Goal: Feedback & Contribution: Submit feedback/report problem

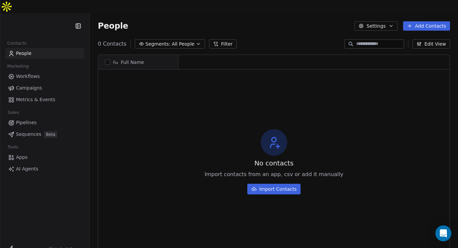
scroll to position [218, 368]
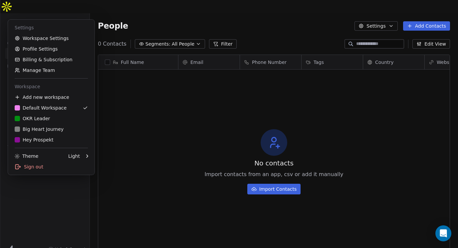
click at [36, 11] on html "D [PERSON_NAME] Contacts People Marketing Workflows Campaigns Metrics & Events …" at bounding box center [229, 130] width 458 height 261
click at [55, 128] on div "B Big Heart Journey" at bounding box center [39, 129] width 49 height 7
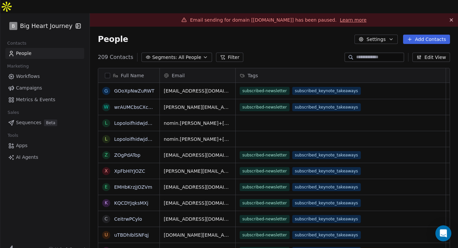
scroll to position [218, 368]
click at [32, 85] on span "Campaigns" at bounding box center [29, 88] width 26 height 7
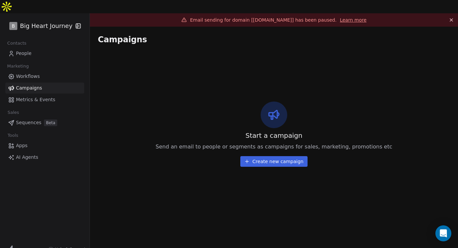
click at [35, 73] on span "Workflows" at bounding box center [28, 76] width 24 height 7
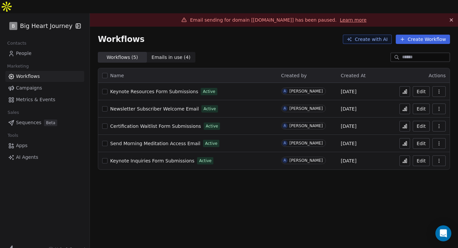
click at [41, 96] on span "Metrics & Events" at bounding box center [35, 99] width 39 height 7
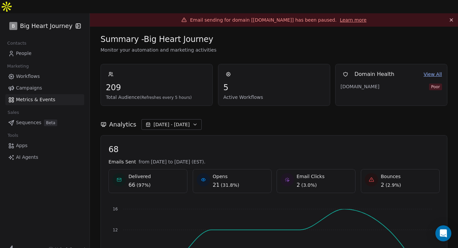
click at [177, 121] on span "[DATE] - [DATE]" at bounding box center [171, 124] width 36 height 7
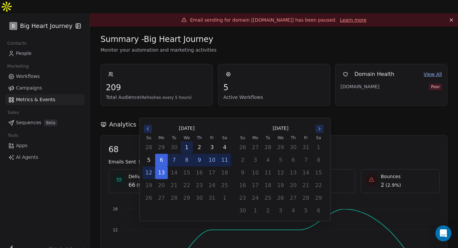
click at [186, 147] on button "1" at bounding box center [187, 147] width 12 height 12
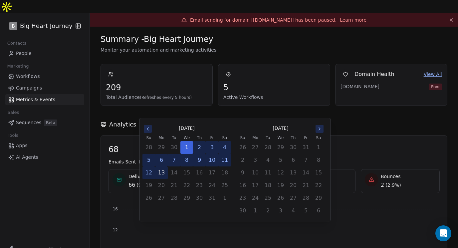
click at [162, 173] on button "13" at bounding box center [161, 173] width 12 height 12
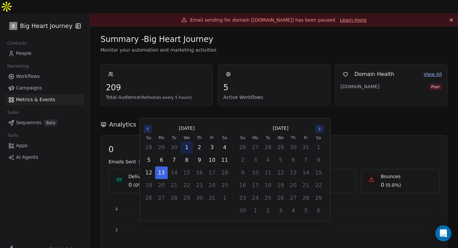
click at [186, 149] on button "1" at bounding box center [187, 147] width 12 height 12
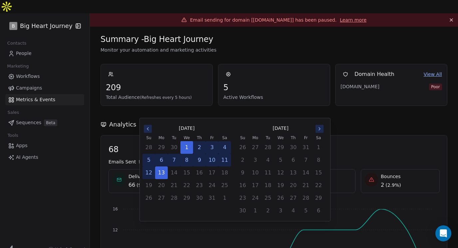
click at [181, 141] on button "1" at bounding box center [187, 147] width 12 height 12
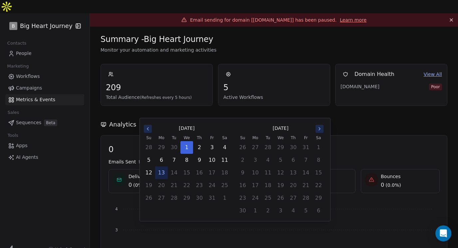
click at [221, 119] on div "Analytics [DATE] - [DATE]" at bounding box center [274, 124] width 347 height 11
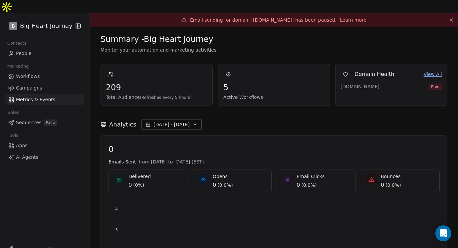
click at [193, 119] on button "[DATE] - [DATE]" at bounding box center [171, 124] width 60 height 11
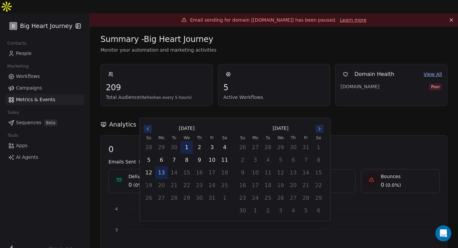
click at [188, 146] on button "1" at bounding box center [187, 147] width 12 height 12
click at [162, 174] on button "13" at bounding box center [161, 173] width 12 height 12
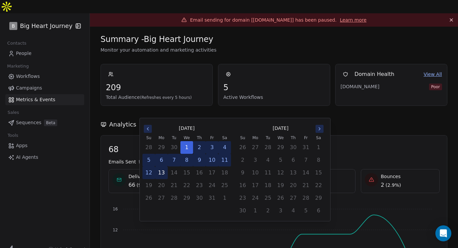
click at [155, 167] on button "13" at bounding box center [161, 173] width 12 height 12
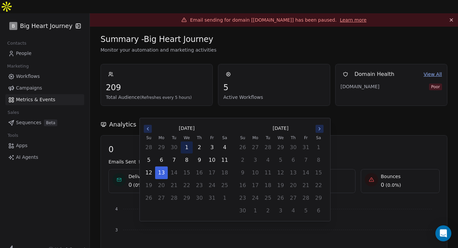
click at [187, 148] on button "1" at bounding box center [187, 147] width 12 height 12
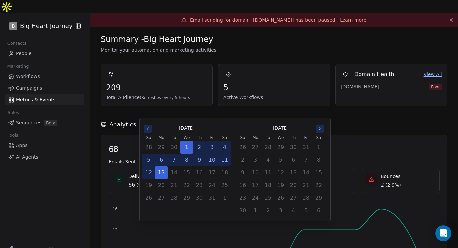
click at [226, 106] on div "Analytics [DATE] - [DATE]" at bounding box center [274, 120] width 347 height 29
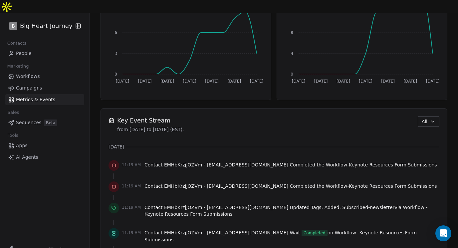
scroll to position [391, 0]
click at [430, 116] on div "Key Event Stream from [DATE] to [DATE] (EST). All" at bounding box center [273, 124] width 331 height 17
click at [427, 118] on span "All" at bounding box center [425, 121] width 6 height 7
click at [427, 107] on html "B Big Heart Journey Contacts People Marketing Workflows Campaigns Metrics & Eve…" at bounding box center [229, 130] width 458 height 261
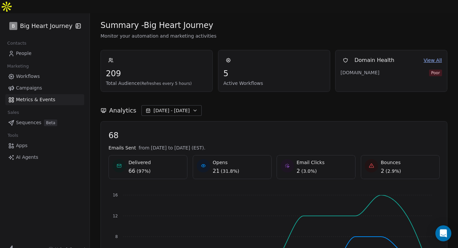
scroll to position [0, 0]
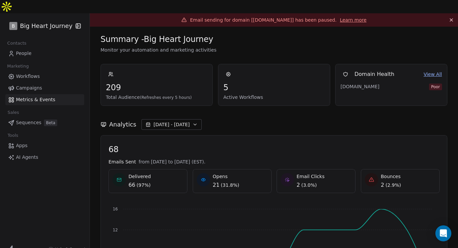
click at [346, 17] on link "Learn more" at bounding box center [353, 20] width 27 height 7
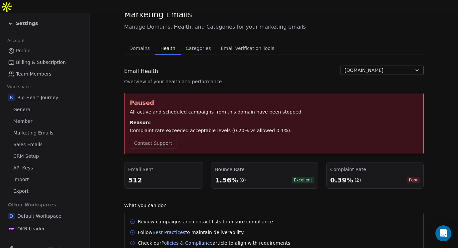
scroll to position [62, 0]
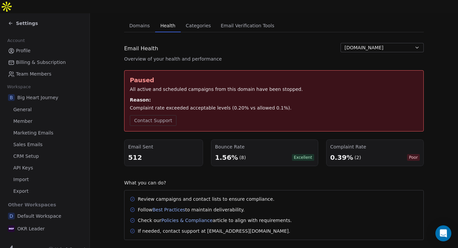
click at [348, 153] on div "0.39%" at bounding box center [341, 157] width 23 height 9
click at [413, 154] on span "Poor" at bounding box center [413, 157] width 13 height 7
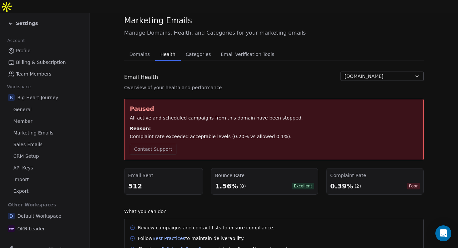
scroll to position [0, 0]
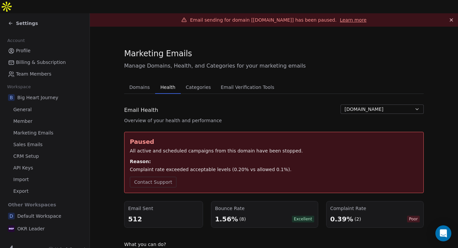
click at [13, 21] on icon at bounding box center [10, 23] width 5 height 5
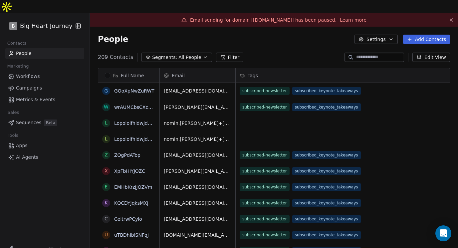
scroll to position [218, 368]
click at [203, 55] on icon "button" at bounding box center [205, 57] width 5 height 5
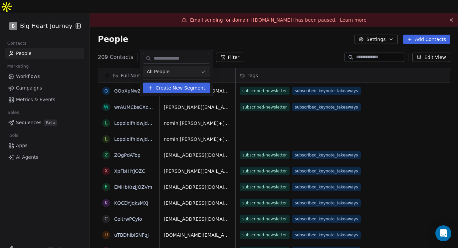
click at [189, 89] on span "Create New Segment" at bounding box center [181, 88] width 50 height 7
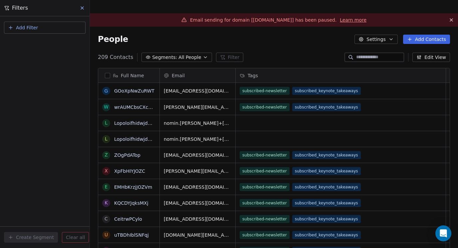
click at [34, 28] on span "Add Filter" at bounding box center [27, 27] width 22 height 7
click at [38, 57] on span "Contact activity" at bounding box center [29, 54] width 37 height 7
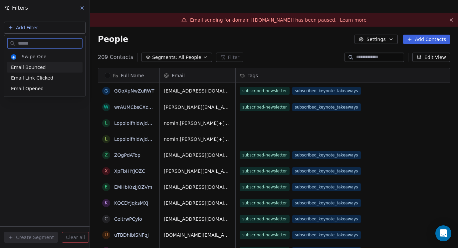
click at [35, 67] on span "Email Bounced" at bounding box center [28, 67] width 35 height 7
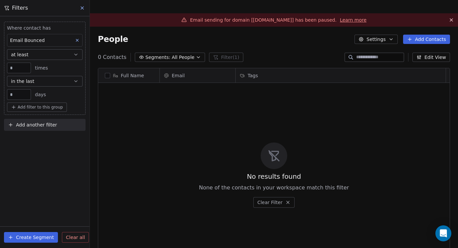
click at [26, 95] on input "**" at bounding box center [19, 94] width 21 height 5
type input "*"
type input "**"
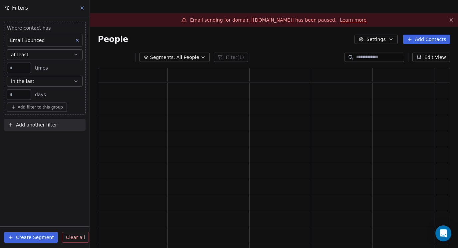
click at [47, 241] on button "Create Segment" at bounding box center [31, 237] width 54 height 11
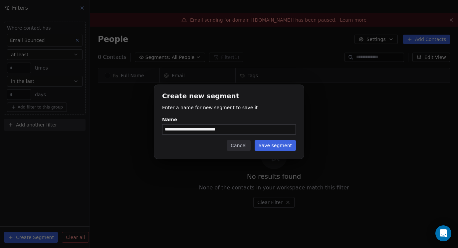
type input "**********"
click at [272, 142] on button "Save segment" at bounding box center [275, 145] width 41 height 11
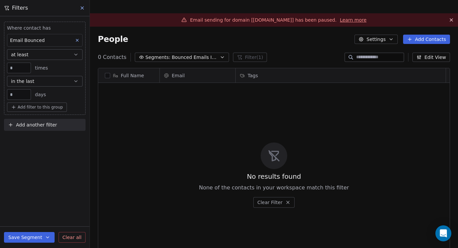
click at [45, 56] on button "at least" at bounding box center [45, 54] width 76 height 11
click at [21, 69] on input "*" at bounding box center [19, 68] width 21 height 5
click at [197, 54] on span "Bounced Emails In Last 90 Days" at bounding box center [195, 57] width 47 height 7
click at [243, 32] on html "B Big Heart Journey Contacts People Marketing Workflows Campaigns Metrics & Eve…" at bounding box center [229, 130] width 458 height 261
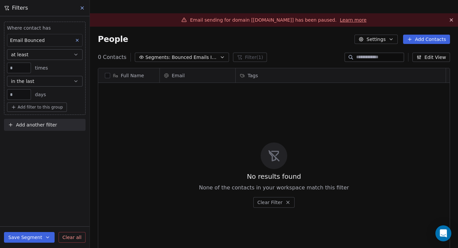
click at [364, 37] on icon "button" at bounding box center [360, 39] width 5 height 5
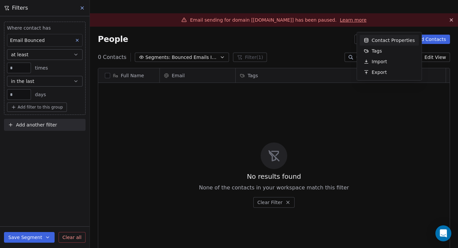
click at [84, 8] on html "B Big Heart Journey Contacts People Marketing Workflows Campaigns Metrics & Eve…" at bounding box center [229, 130] width 458 height 261
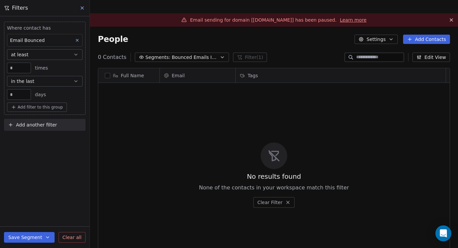
click at [84, 8] on icon at bounding box center [82, 7] width 5 height 5
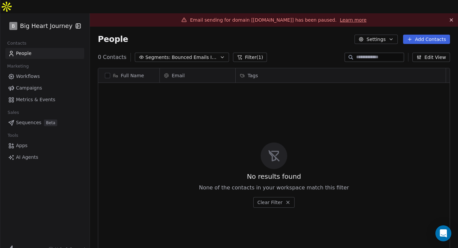
click at [430, 53] on button "Edit View" at bounding box center [431, 57] width 38 height 9
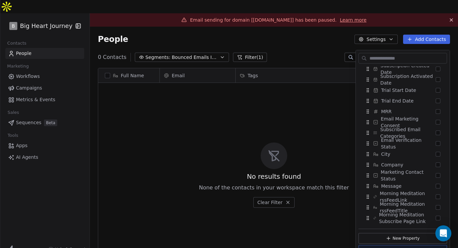
scroll to position [289, 0]
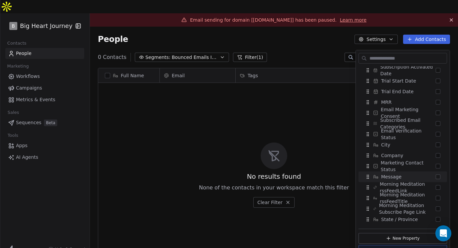
click at [332, 117] on div "No results found None of the contacts in your workspace match this filter Clear…" at bounding box center [273, 174] width 351 height 181
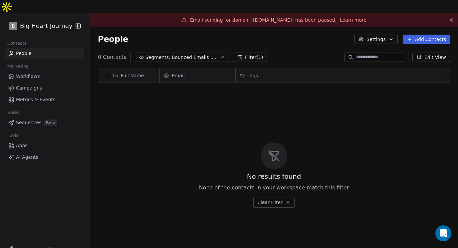
click at [450, 17] on icon at bounding box center [451, 19] width 5 height 5
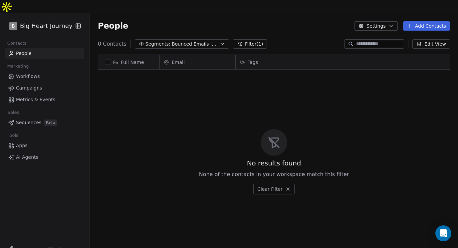
click at [288, 188] on icon at bounding box center [288, 189] width 3 height 3
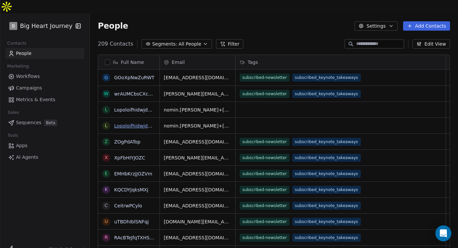
click at [126, 123] on link "Lopoloifhidwjdwfefee fjedwjdwj ijwhfwdj wfiefwjdwd hwidjwidhwfhwidjiwj hjfhefjh…" at bounding box center [269, 125] width 311 height 5
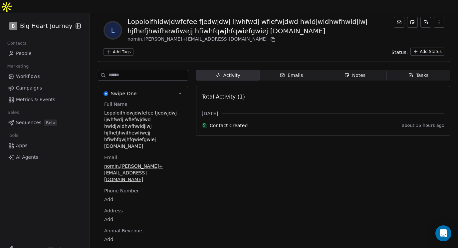
scroll to position [42, 0]
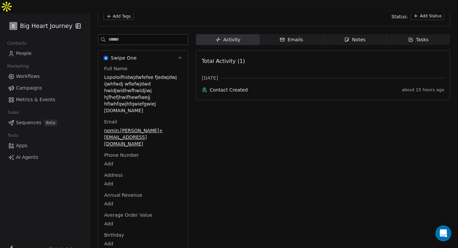
scroll to position [0, 0]
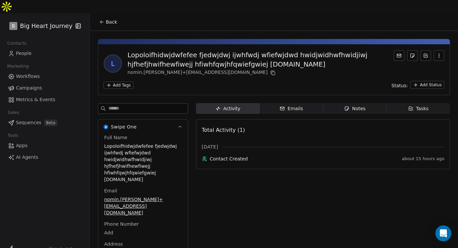
click at [440, 53] on icon "button" at bounding box center [438, 55] width 5 height 5
click at [368, 69] on div "nomin.[PERSON_NAME]+[EMAIL_ADDRESS][DOMAIN_NAME]" at bounding box center [260, 73] width 266 height 8
click at [103, 19] on icon at bounding box center [101, 21] width 5 height 5
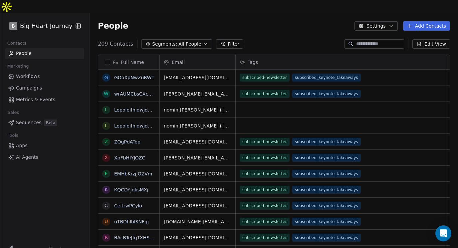
scroll to position [218, 368]
click at [129, 107] on link "Lopoloifhidwjdwfefee fjedwjdwj ijwhfwdj wfiefwjdwd hwidjwidhwfhwidjiwj hjfhefjh…" at bounding box center [269, 109] width 311 height 5
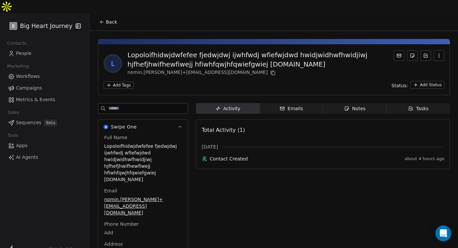
click at [102, 19] on icon at bounding box center [101, 21] width 5 height 5
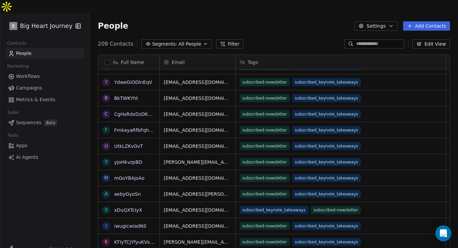
click at [226, 39] on button "Filter" at bounding box center [230, 43] width 28 height 9
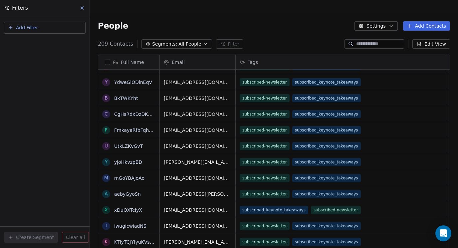
click at [17, 25] on span "Add Filter" at bounding box center [27, 27] width 22 height 7
click at [25, 44] on span "Contact properties" at bounding box center [32, 43] width 43 height 7
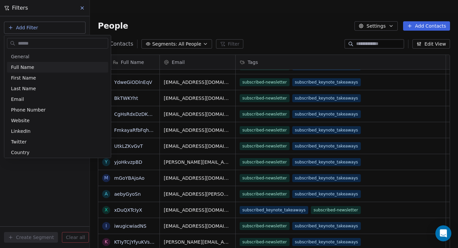
click at [28, 43] on input "text" at bounding box center [62, 44] width 91 height 10
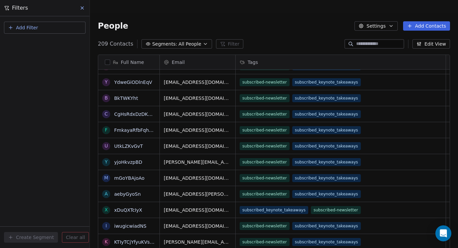
click at [49, 10] on html "B Big Heart Journey Contacts People Marketing Workflows Campaigns Metrics & Eve…" at bounding box center [229, 130] width 458 height 261
click at [37, 25] on span "Add Filter" at bounding box center [27, 27] width 22 height 7
click at [32, 53] on span "Contact activity" at bounding box center [29, 54] width 37 height 7
click at [392, 14] on html "B Big Heart Journey Contacts People Marketing Workflows Campaigns Metrics & Eve…" at bounding box center [229, 130] width 458 height 261
click at [392, 23] on icon "button" at bounding box center [390, 25] width 5 height 5
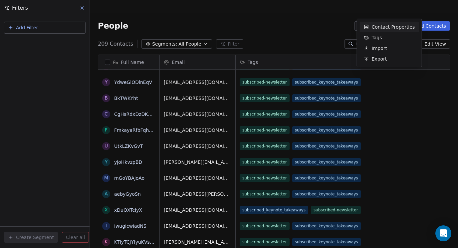
click at [83, 8] on html "B Big Heart Journey Contacts People Marketing Workflows Campaigns Metrics & Eve…" at bounding box center [229, 130] width 458 height 261
click at [83, 8] on icon at bounding box center [82, 7] width 5 height 5
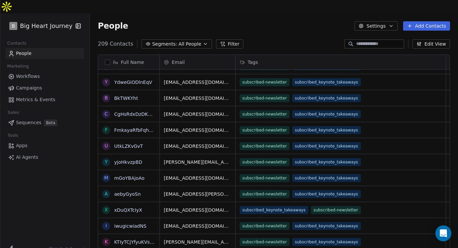
click at [26, 73] on span "Workflows" at bounding box center [28, 76] width 24 height 7
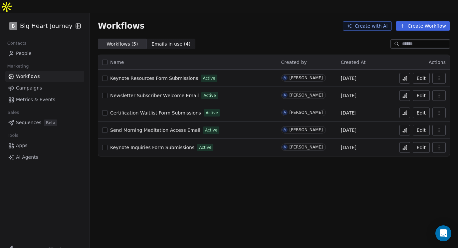
click at [26, 73] on span "Workflows" at bounding box center [28, 76] width 24 height 7
click at [164, 39] on span "Emails in use ( 4 ) Emails in use ( 4 )" at bounding box center [171, 44] width 49 height 11
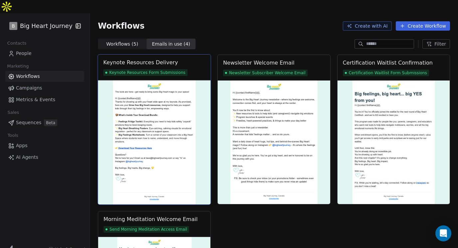
click at [196, 99] on img at bounding box center [154, 142] width 113 height 124
click at [172, 97] on img at bounding box center [154, 142] width 113 height 124
click at [161, 59] on div "Keynote Resources Delivery" at bounding box center [140, 63] width 75 height 8
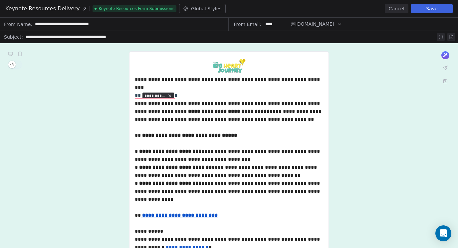
click at [207, 7] on button "Global Styles" at bounding box center [202, 8] width 47 height 9
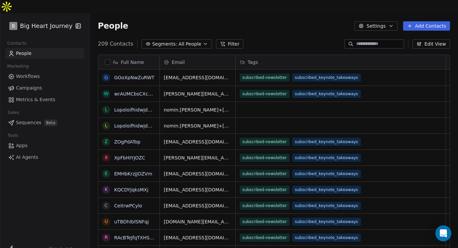
scroll to position [218, 368]
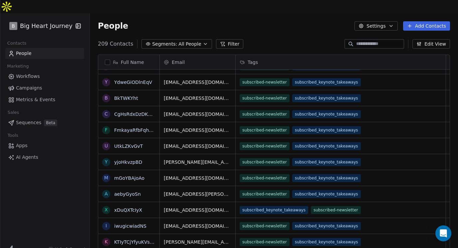
click at [27, 96] on span "Metrics & Events" at bounding box center [35, 99] width 39 height 7
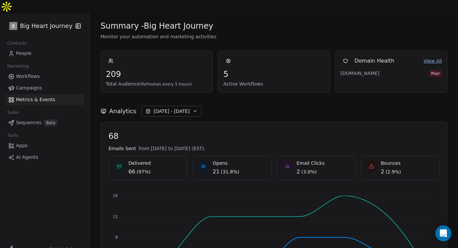
click at [429, 58] on link "View All" at bounding box center [433, 61] width 18 height 7
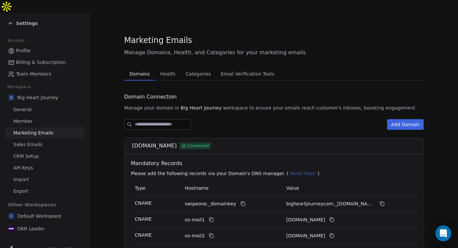
click at [169, 69] on span "Health" at bounding box center [167, 73] width 21 height 9
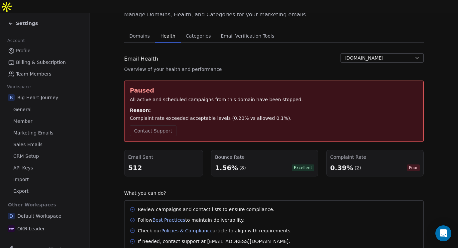
scroll to position [48, 0]
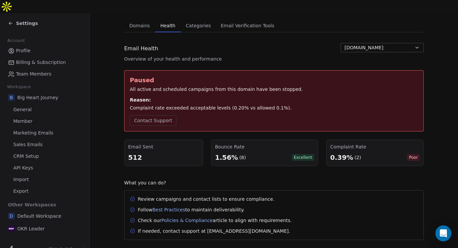
click at [332, 153] on div "0.39%" at bounding box center [341, 157] width 23 height 9
click at [338, 153] on div "0.39%" at bounding box center [341, 157] width 23 height 9
click at [157, 115] on button "Contact Support" at bounding box center [153, 120] width 47 height 11
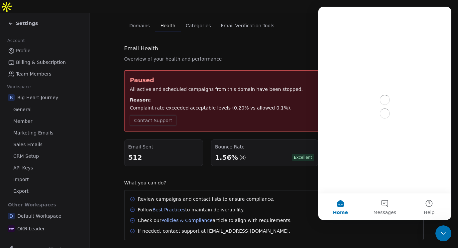
scroll to position [0, 0]
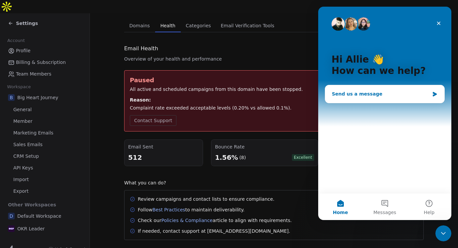
click at [376, 95] on div "Send us a message" at bounding box center [381, 94] width 98 height 7
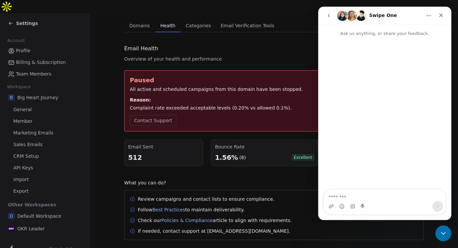
click at [343, 198] on textarea "Message…" at bounding box center [385, 195] width 122 height 11
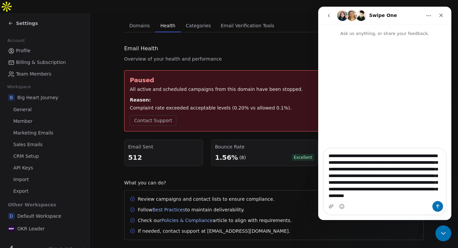
scroll to position [11, 0]
type textarea "**********"
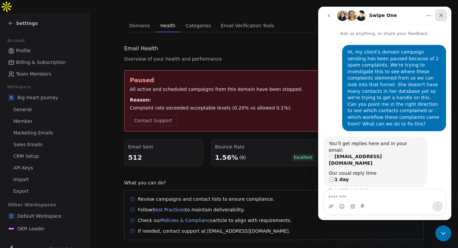
scroll to position [10, 0]
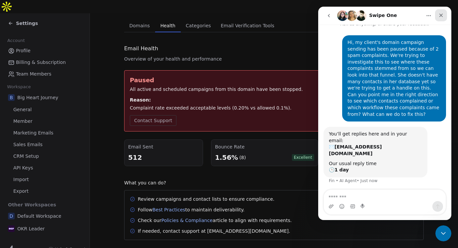
click at [440, 15] on icon "Close" at bounding box center [441, 16] width 4 height 4
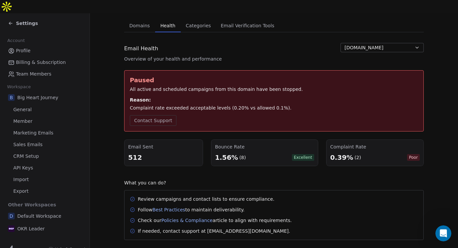
scroll to position [17, 0]
click at [29, 71] on span "Team Members" at bounding box center [33, 74] width 35 height 7
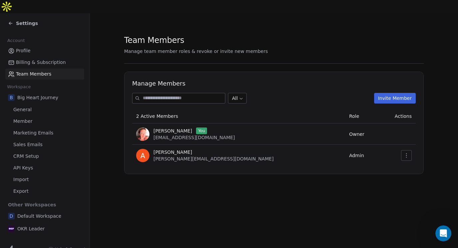
click at [400, 93] on button "Invite Member" at bounding box center [395, 98] width 42 height 11
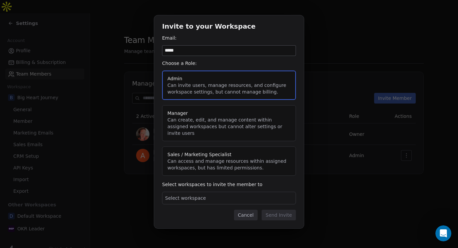
type input "*****"
click at [249, 212] on button "Cancel" at bounding box center [246, 215] width 24 height 11
